Goal: Task Accomplishment & Management: Manage account settings

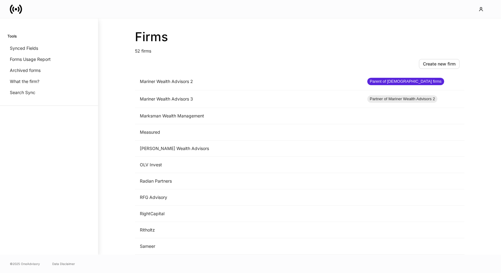
scroll to position [437, 0]
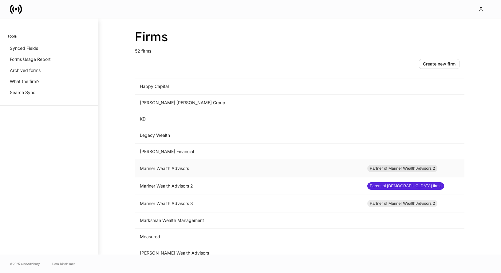
click at [195, 170] on td "Mariner Wealth Advisors" at bounding box center [248, 169] width 227 height 18
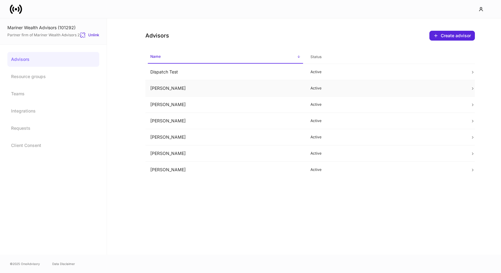
click at [268, 85] on td "Erika Leon" at bounding box center [225, 88] width 160 height 16
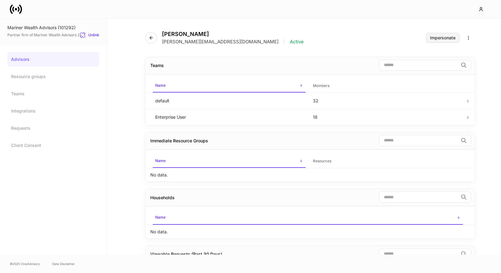
click at [437, 38] on div "Impersonate" at bounding box center [443, 38] width 26 height 4
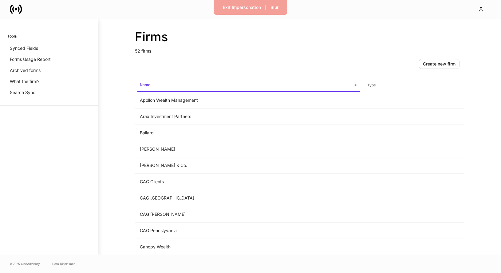
click at [133, 88] on div "Firms 52 firms Create new firm Name sorted ascending Type Apollon Wealth Manage…" at bounding box center [299, 136] width 369 height 236
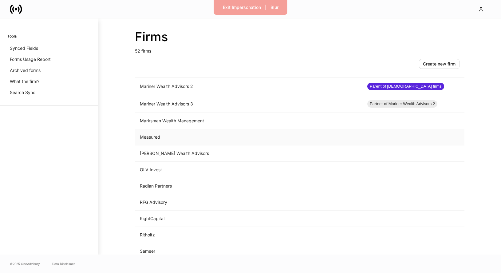
scroll to position [521, 0]
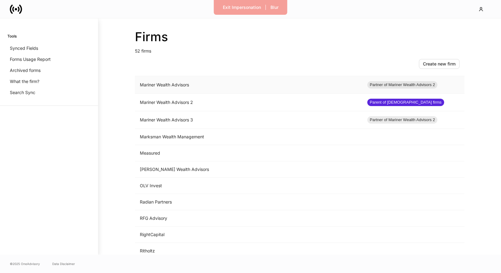
click at [156, 88] on td "Mariner Wealth Advisors" at bounding box center [248, 85] width 227 height 18
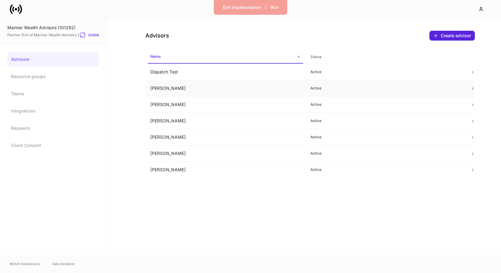
click at [266, 93] on td "Erika Leon" at bounding box center [225, 88] width 160 height 16
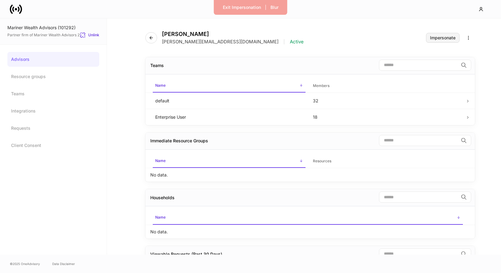
click at [442, 38] on div "Impersonate" at bounding box center [443, 38] width 26 height 4
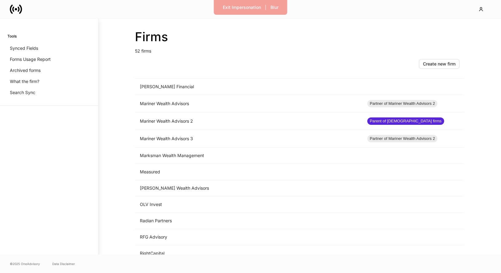
scroll to position [470, 0]
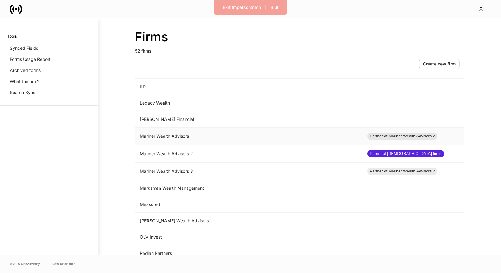
click at [211, 135] on td "Mariner Wealth Advisors" at bounding box center [248, 137] width 227 height 18
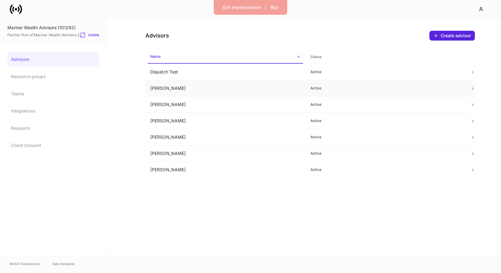
click at [269, 87] on td "[PERSON_NAME]" at bounding box center [225, 88] width 160 height 16
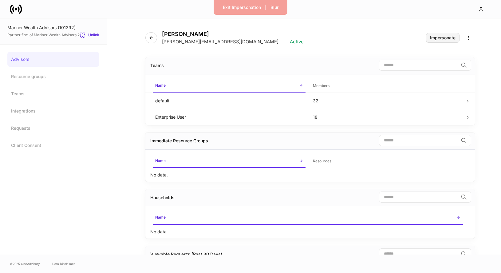
click at [435, 41] on button "Impersonate" at bounding box center [443, 38] width 34 height 10
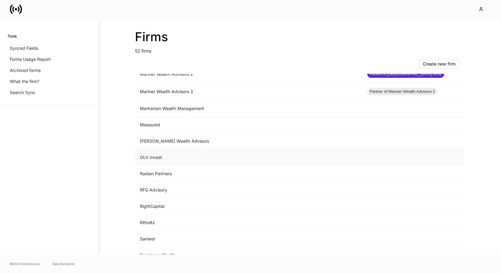
scroll to position [458, 0]
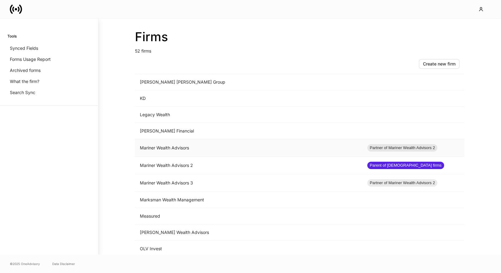
click at [203, 150] on td "Mariner Wealth Advisors" at bounding box center [248, 148] width 227 height 18
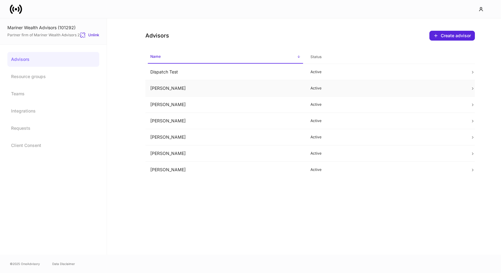
click at [265, 89] on td "[PERSON_NAME]" at bounding box center [225, 88] width 160 height 16
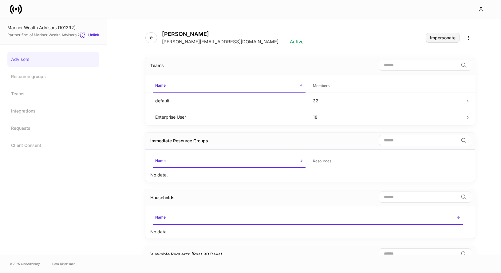
click at [441, 36] on div "Impersonate" at bounding box center [443, 38] width 26 height 4
click at [433, 37] on div "Impersonate" at bounding box center [443, 38] width 26 height 4
click at [21, 9] on icon at bounding box center [20, 8] width 3 height 9
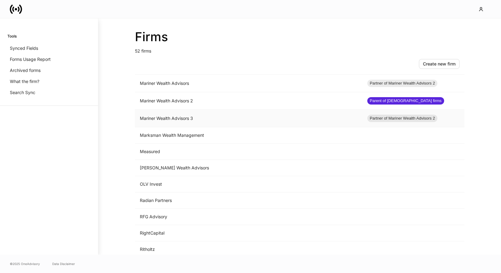
scroll to position [522, 0]
click at [237, 100] on td "Mariner Wealth Advisors 2" at bounding box center [248, 102] width 227 height 18
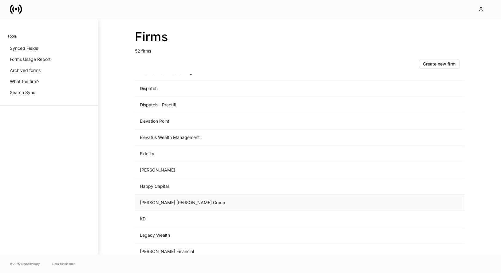
scroll to position [491, 0]
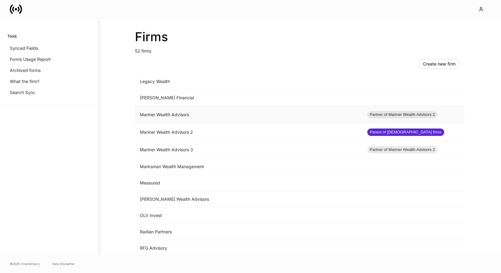
click at [201, 120] on td "Mariner Wealth Advisors" at bounding box center [248, 115] width 227 height 18
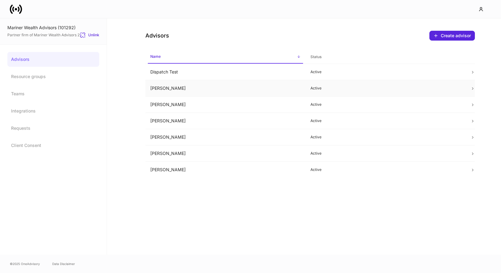
click at [251, 86] on td "Erika Leon" at bounding box center [225, 88] width 160 height 16
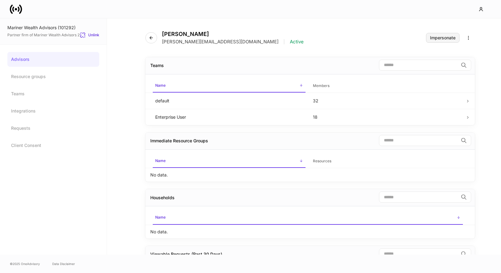
click at [435, 39] on div "Impersonate" at bounding box center [443, 38] width 26 height 4
click at [151, 38] on icon "button" at bounding box center [151, 37] width 3 height 3
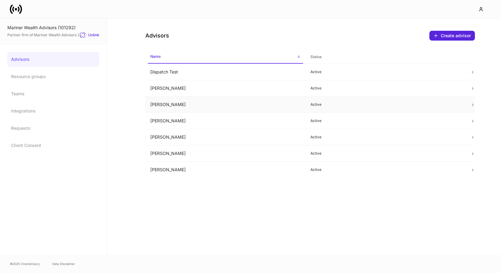
click at [181, 104] on td "Heather Buys" at bounding box center [225, 105] width 160 height 16
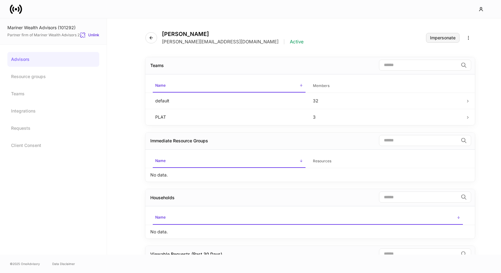
click at [437, 41] on button "Impersonate" at bounding box center [443, 38] width 34 height 10
